Goal: Navigation & Orientation: Find specific page/section

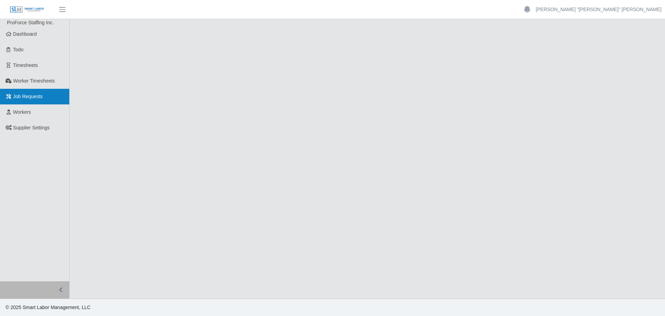
click at [21, 99] on span "Job Requests" at bounding box center [28, 97] width 30 height 6
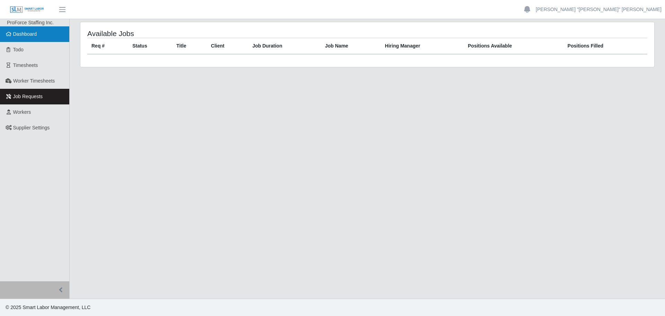
click at [24, 35] on span "Dashboard" at bounding box center [25, 34] width 24 height 6
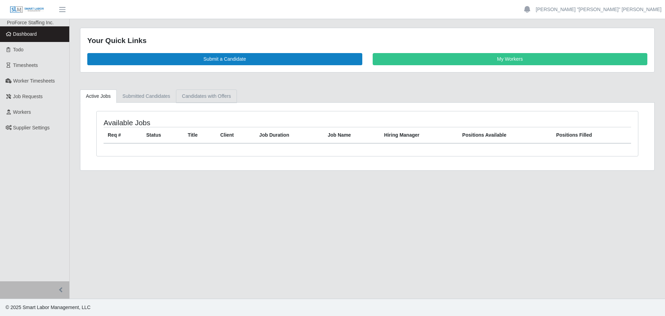
click at [194, 98] on link "Candidates with Offers" at bounding box center [206, 96] width 61 height 14
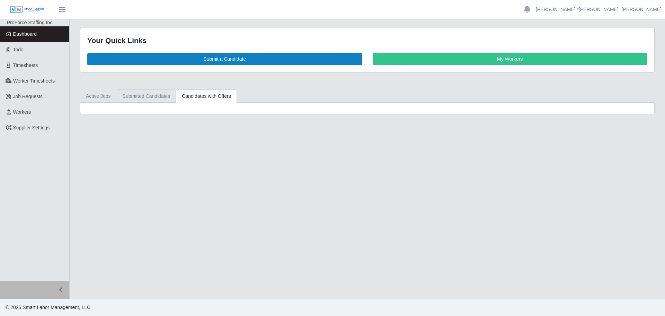
click at [161, 94] on link "Submitted Candidates" at bounding box center [147, 96] width 60 height 14
click at [100, 96] on link "Active Jobs" at bounding box center [98, 96] width 37 height 14
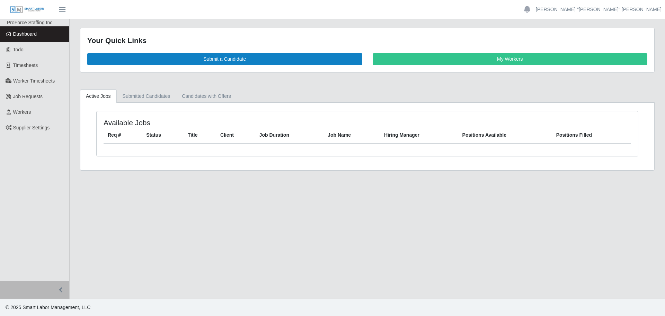
click at [345, 237] on main "Your Quick Links Submit a Candidate My Workers Active Jobs Submitted Candidates…" at bounding box center [368, 158] width 596 height 279
